Goal: Task Accomplishment & Management: Manage account settings

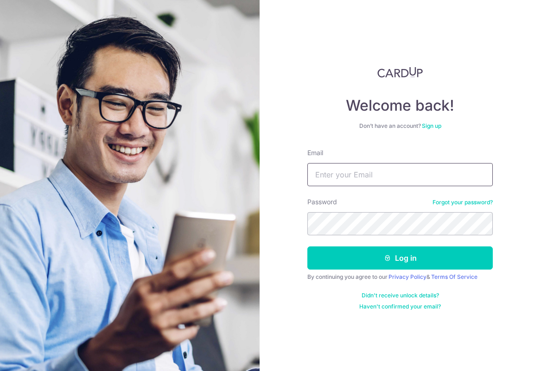
click at [360, 175] on input "Email" at bounding box center [399, 174] width 185 height 23
click at [374, 182] on input "[EMAIL_ADDRESS][DOMAIN_NAME]" at bounding box center [399, 174] width 185 height 23
drag, startPoint x: 447, startPoint y: 173, endPoint x: 308, endPoint y: 160, distance: 139.1
click at [316, 161] on div "Email Takeamoment93@yahoo.com.sg" at bounding box center [399, 167] width 185 height 38
type input "hayleytan@yahoo.com.sg"
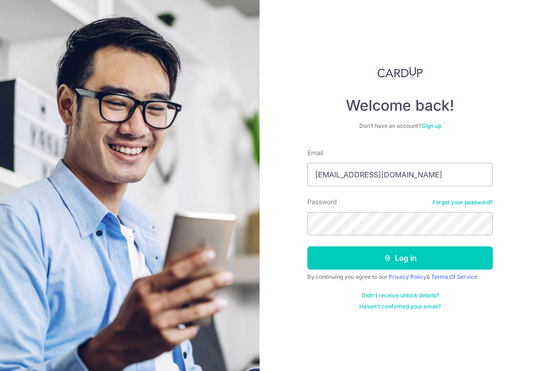
click at [391, 199] on div "Password Forgot your password?" at bounding box center [399, 216] width 185 height 38
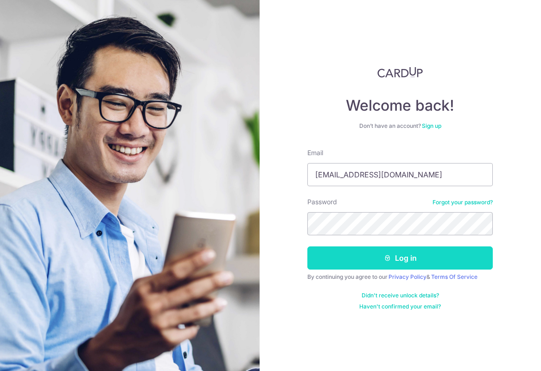
click at [380, 256] on button "Log in" at bounding box center [399, 257] width 185 height 23
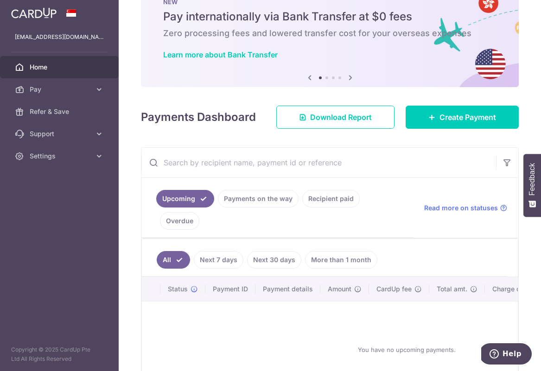
scroll to position [119, 0]
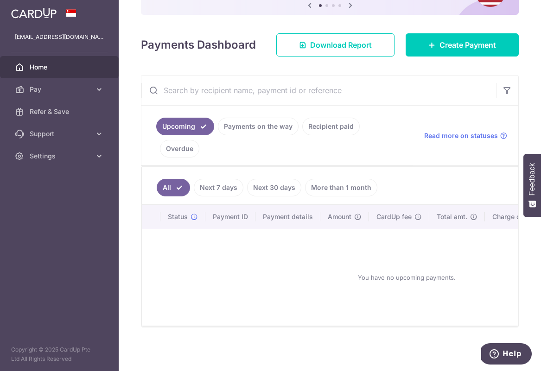
click at [357, 184] on link "More than 1 month" at bounding box center [341, 188] width 72 height 18
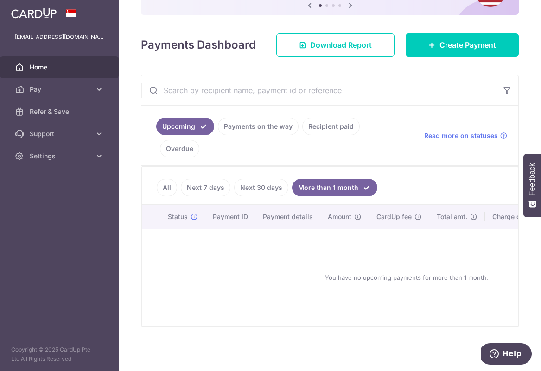
click at [167, 182] on link "All" at bounding box center [167, 188] width 20 height 18
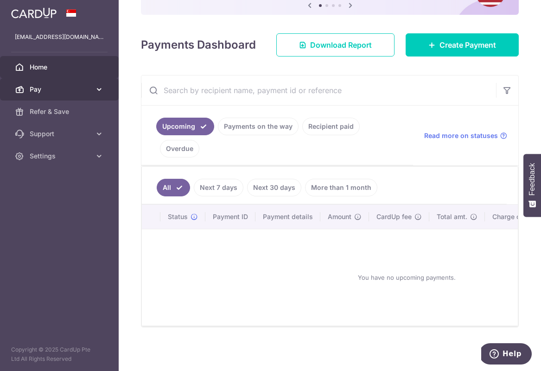
click at [96, 91] on icon at bounding box center [98, 89] width 9 height 9
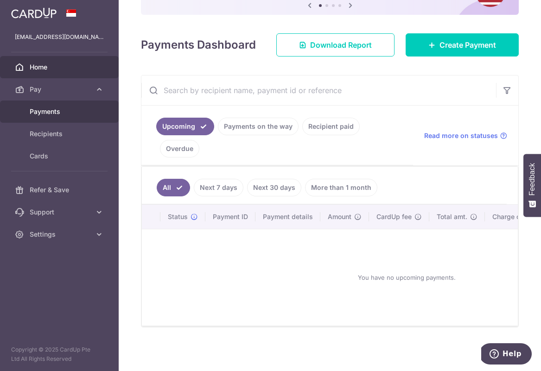
click at [62, 116] on link "Payments" at bounding box center [59, 112] width 119 height 22
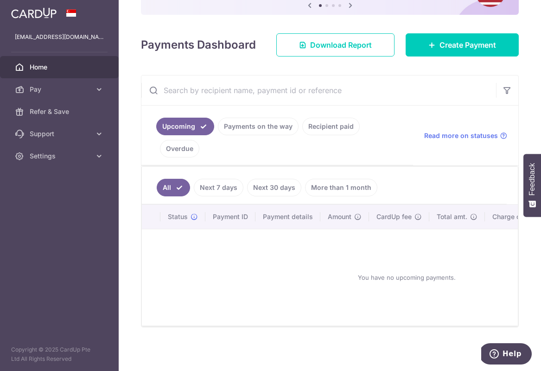
scroll to position [119, 0]
click at [315, 39] on span "Download Report" at bounding box center [341, 44] width 62 height 11
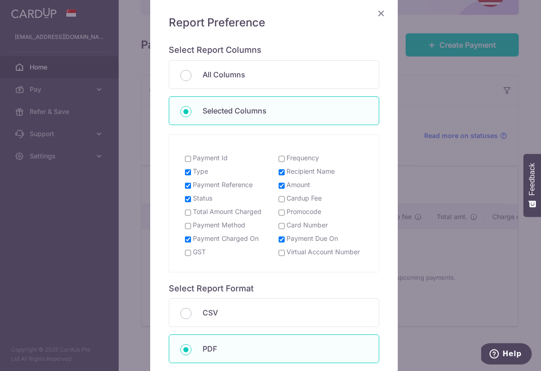
scroll to position [91, 0]
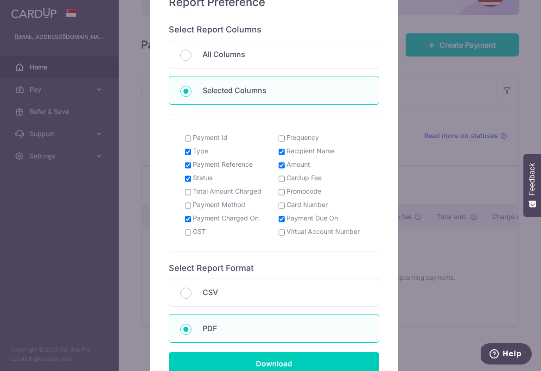
click at [279, 179] on input "Cardup Fee" at bounding box center [281, 178] width 6 height 7
checkbox input "true"
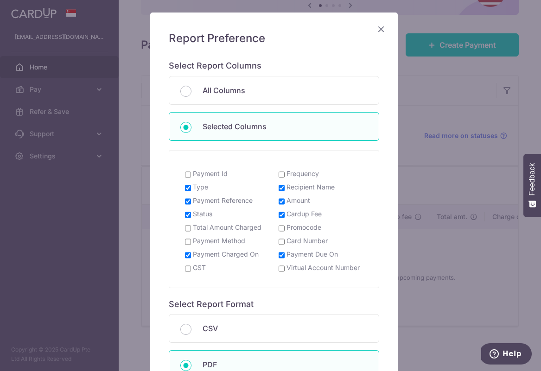
scroll to position [0, 0]
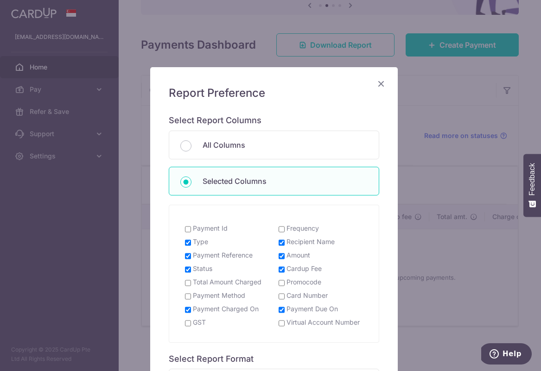
click at [379, 82] on icon "Close" at bounding box center [380, 84] width 11 height 12
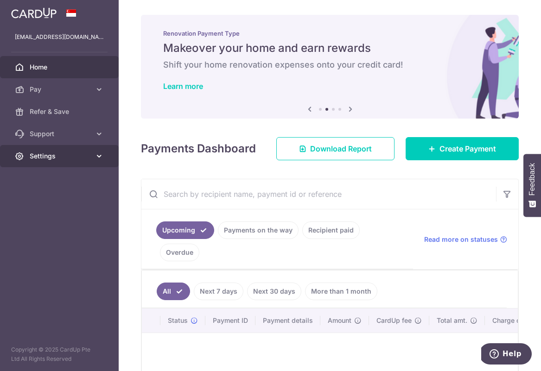
click at [94, 156] on icon at bounding box center [98, 155] width 9 height 9
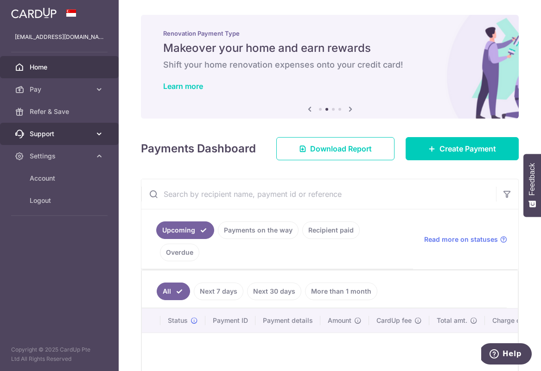
click at [98, 134] on icon at bounding box center [98, 133] width 9 height 9
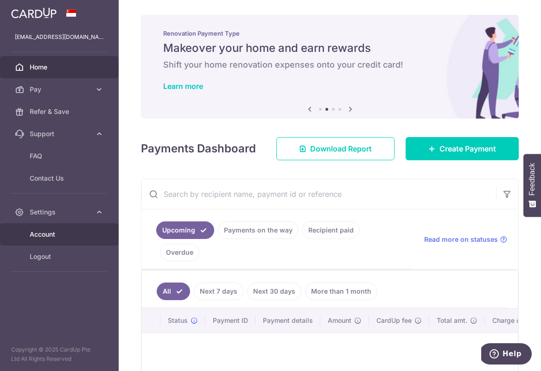
click at [53, 236] on span "Account" at bounding box center [60, 234] width 61 height 9
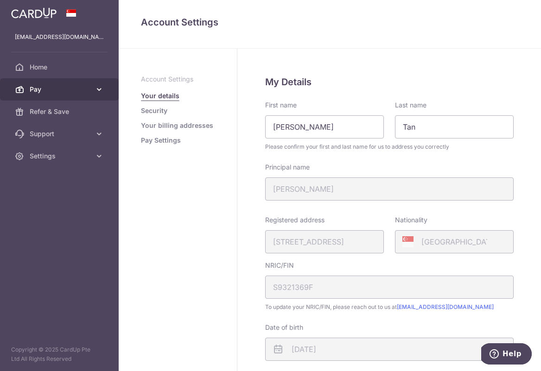
click at [95, 85] on icon at bounding box center [98, 89] width 9 height 9
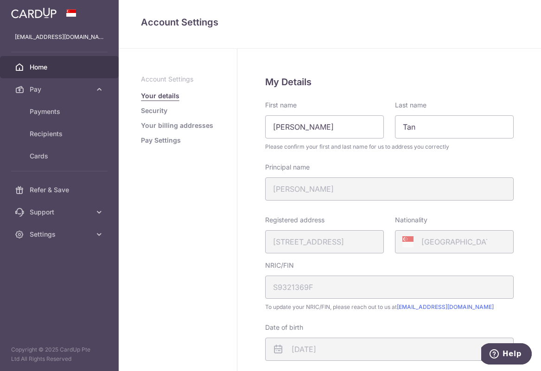
click at [39, 75] on link "Home" at bounding box center [59, 67] width 119 height 22
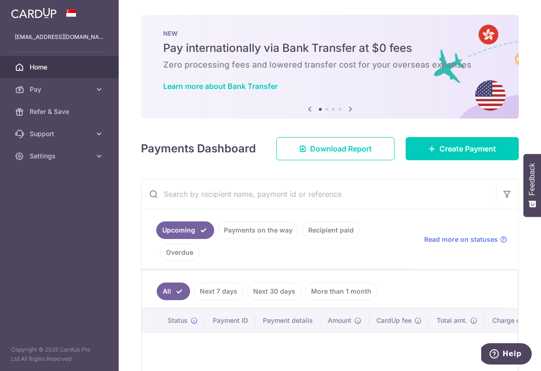
scroll to position [100, 0]
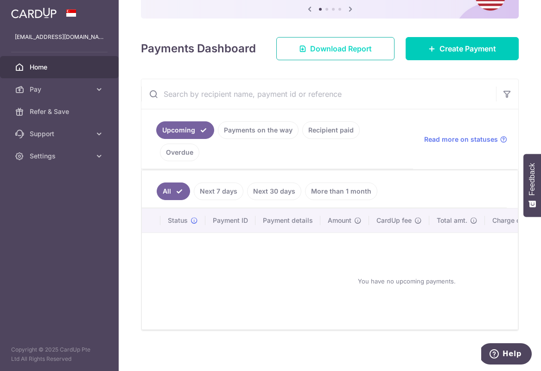
click at [364, 52] on span "Download Report" at bounding box center [341, 48] width 62 height 11
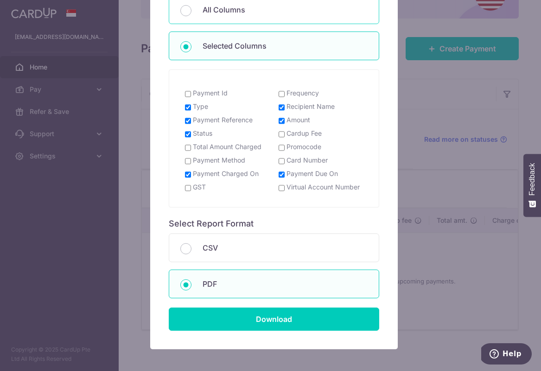
scroll to position [181, 0]
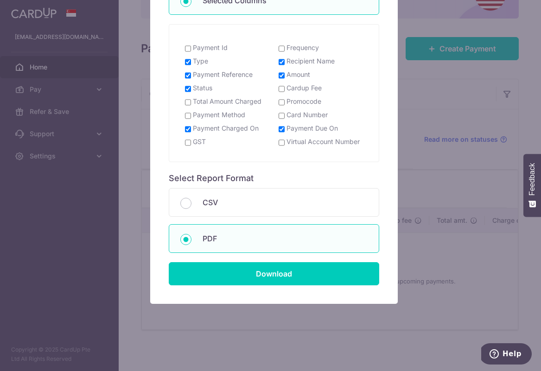
click at [303, 87] on label "Cardup Fee" at bounding box center [303, 87] width 35 height 9
click at [284, 87] on input "Cardup Fee" at bounding box center [281, 88] width 6 height 7
checkbox input "true"
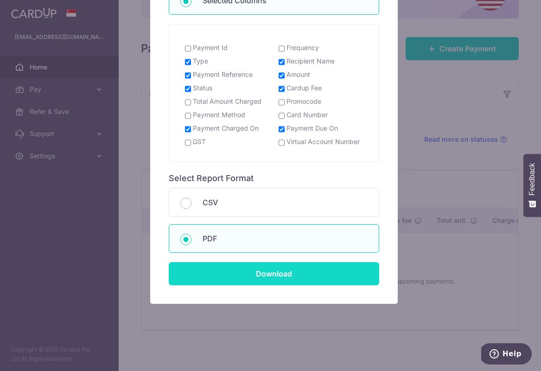
click at [256, 280] on input "Download" at bounding box center [274, 273] width 210 height 23
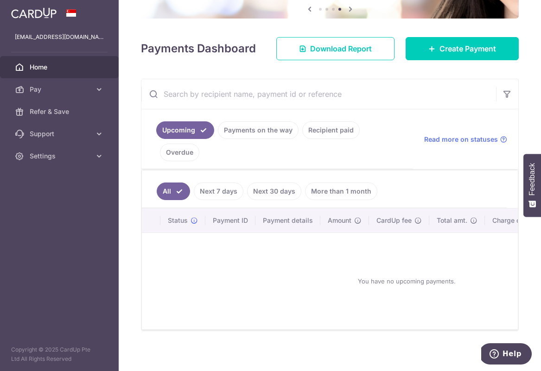
scroll to position [0, 0]
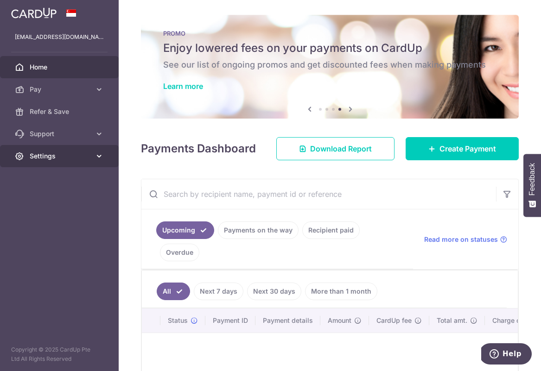
click at [102, 159] on icon at bounding box center [98, 155] width 9 height 9
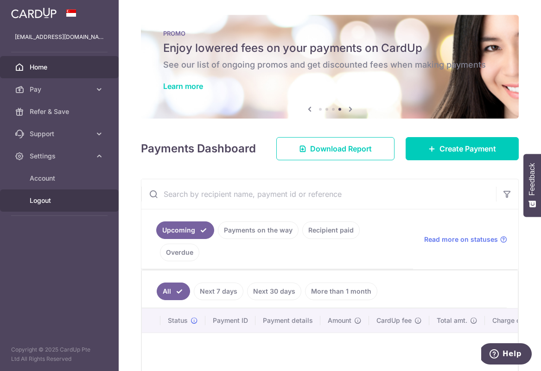
click at [75, 206] on link "Logout" at bounding box center [59, 200] width 119 height 22
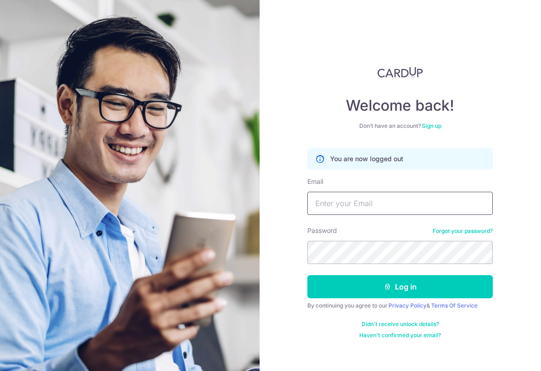
click at [390, 195] on input "Email" at bounding box center [399, 203] width 185 height 23
click at [390, 195] on input "s" at bounding box center [399, 203] width 185 height 23
type input "Shawn.shuoen@gmail.com"
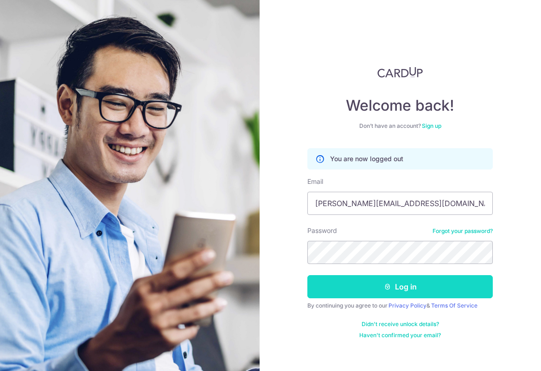
click at [430, 292] on button "Log in" at bounding box center [399, 286] width 185 height 23
